Goal: Use online tool/utility

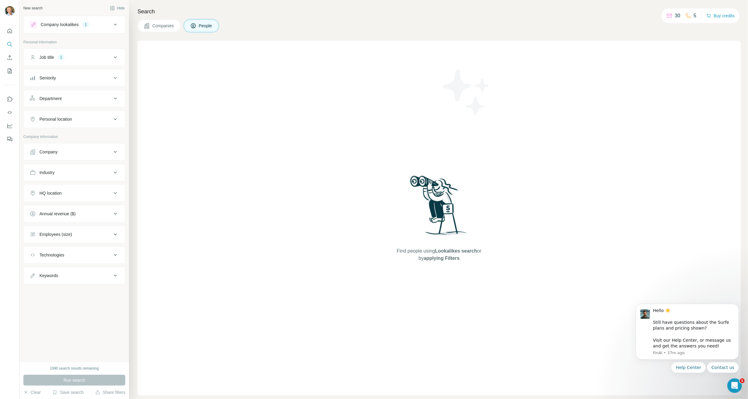
click at [241, 286] on div "Find people using Lookalikes search or by applying Filters" at bounding box center [438, 218] width 603 height 355
click at [311, 249] on div "Find people using Lookalikes search or by applying Filters" at bounding box center [438, 218] width 603 height 355
click at [114, 57] on icon at bounding box center [115, 57] width 3 height 2
click at [242, 129] on div "Find people using Lookalikes search or by applying Filters" at bounding box center [438, 218] width 603 height 355
click at [113, 22] on icon at bounding box center [115, 24] width 7 height 7
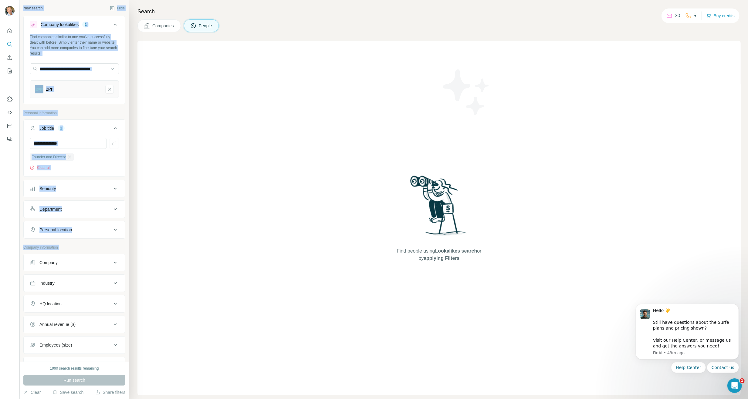
drag, startPoint x: 18, startPoint y: 274, endPoint x: 34, endPoint y: 271, distance: 16.2
click at [34, 271] on div "New search Hide Company lookalikes 1 Find companies similar to one you've succe…" at bounding box center [374, 199] width 748 height 399
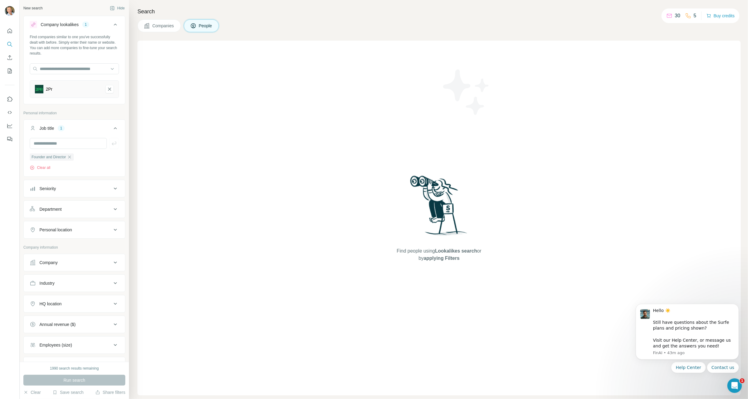
click at [282, 220] on div "Find people using Lookalikes search or by applying Filters" at bounding box center [438, 218] width 603 height 355
